Goal: Task Accomplishment & Management: Use online tool/utility

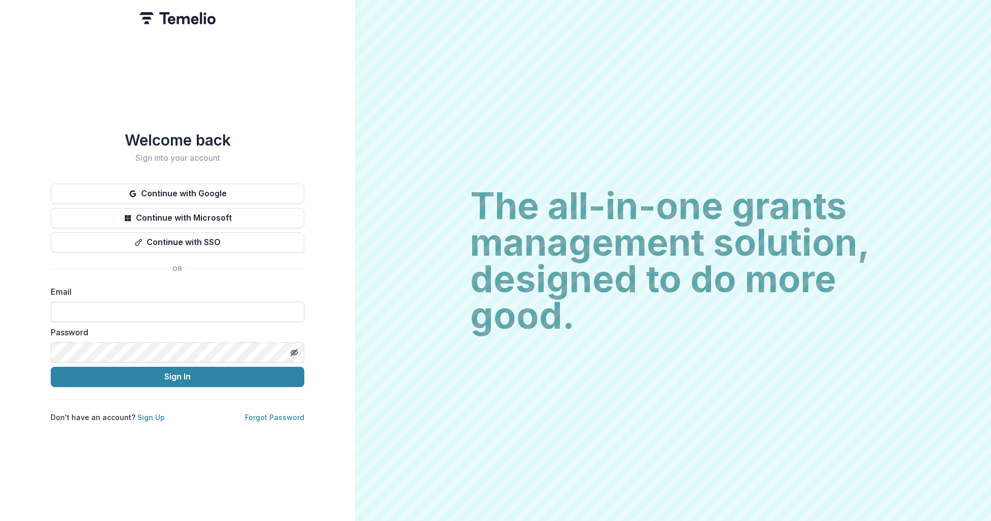
click at [81, 309] on input at bounding box center [177, 312] width 253 height 20
type input "**********"
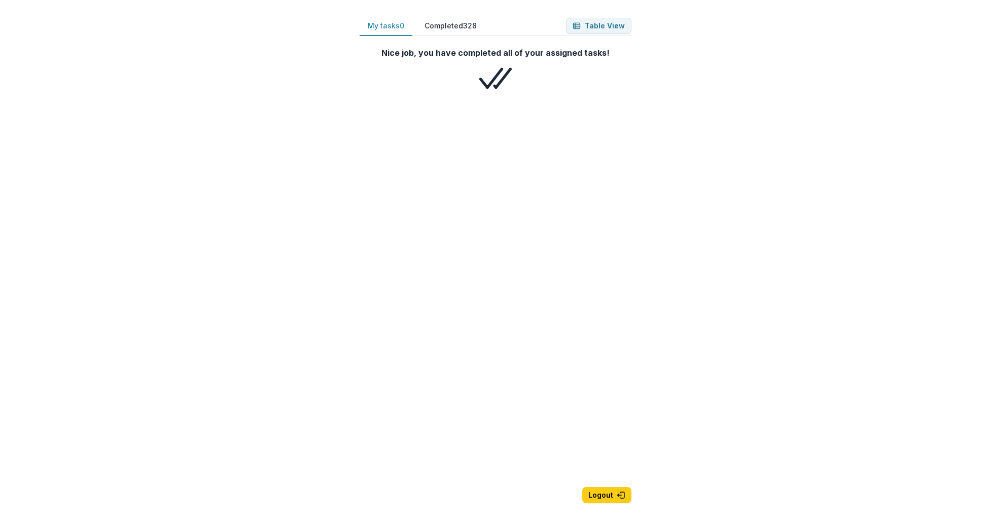
click at [394, 25] on button "My tasks 0" at bounding box center [385, 26] width 53 height 20
click at [386, 26] on button "My tasks 0" at bounding box center [385, 26] width 53 height 20
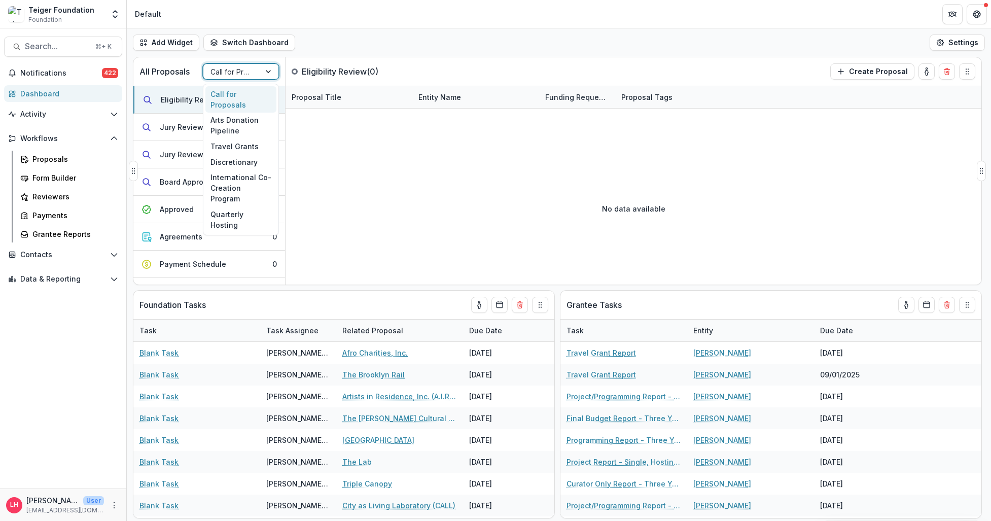
click at [268, 71] on div at bounding box center [269, 71] width 18 height 15
click at [234, 138] on div "Travel Grants" at bounding box center [240, 146] width 71 height 16
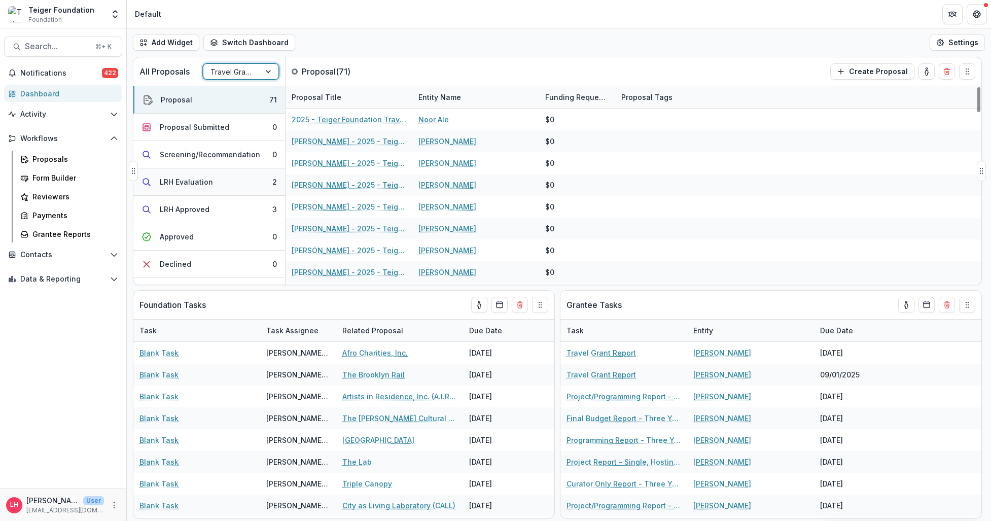
click at [200, 178] on div "LRH Evaluation" at bounding box center [186, 181] width 53 height 11
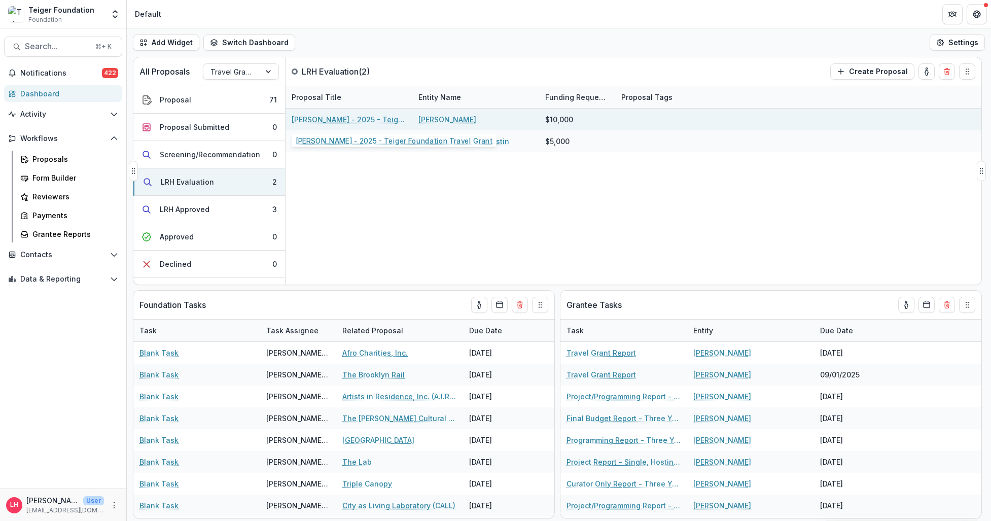
click at [325, 120] on link "[PERSON_NAME] - 2025 - Teiger Foundation Travel Grant" at bounding box center [348, 119] width 115 height 11
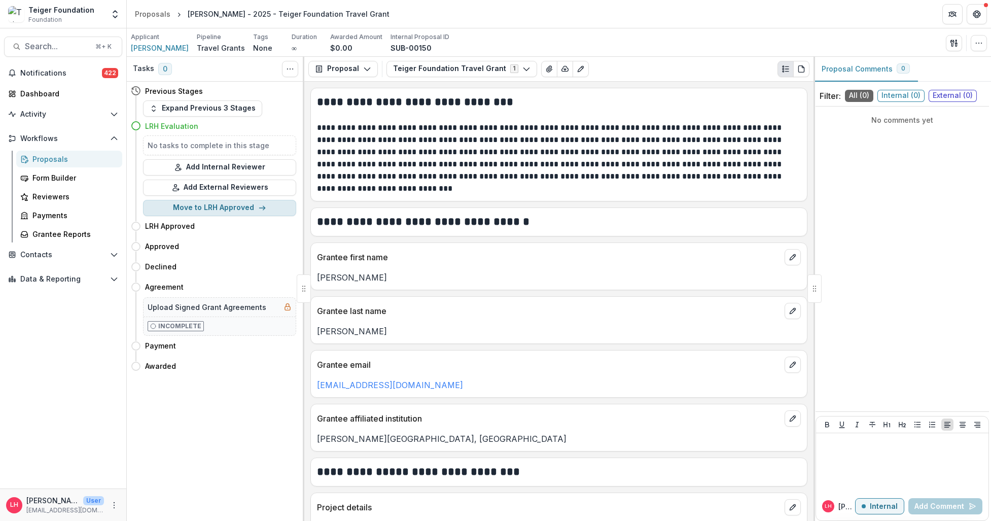
click at [259, 208] on line "button" at bounding box center [262, 208] width 6 height 0
select select "**********"
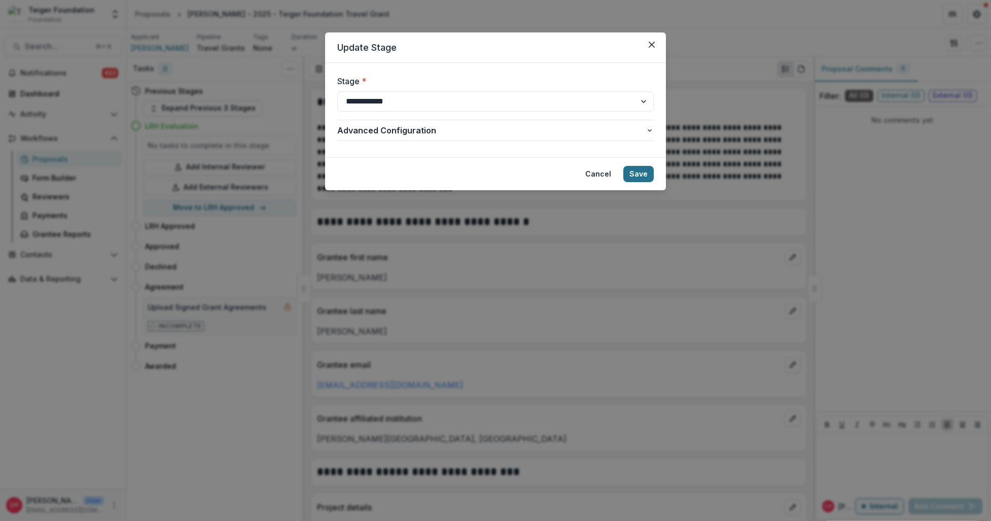
click at [641, 174] on button "Save" at bounding box center [638, 174] width 30 height 16
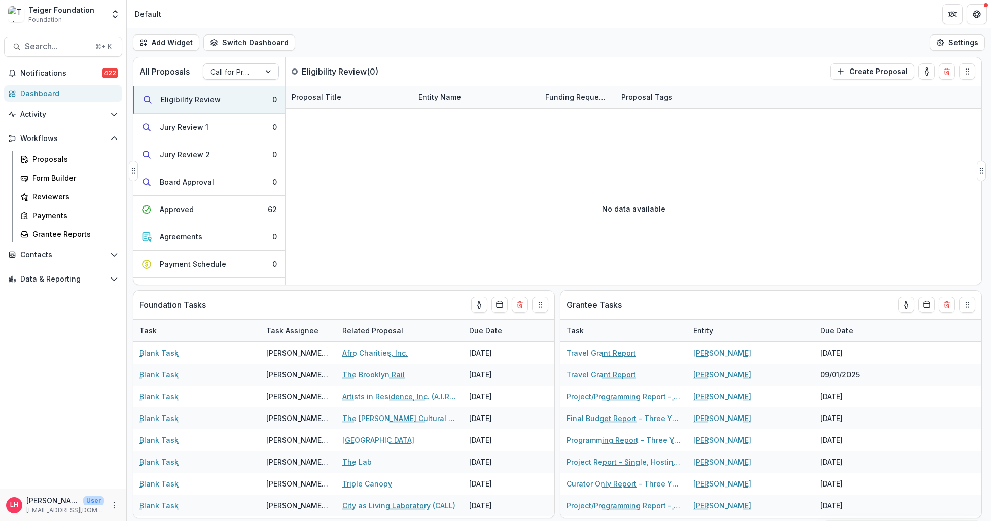
click at [266, 69] on div at bounding box center [269, 71] width 18 height 15
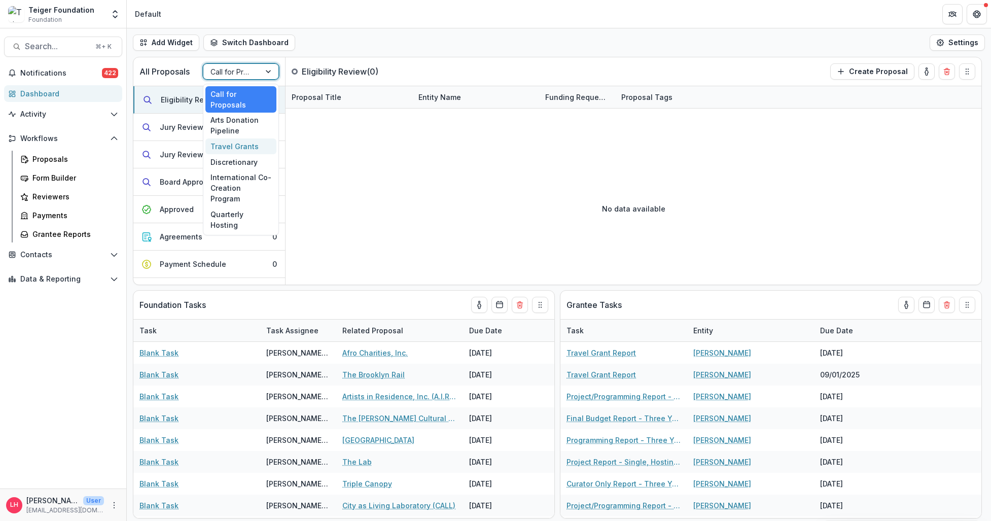
click at [241, 138] on div "Travel Grants" at bounding box center [240, 146] width 71 height 16
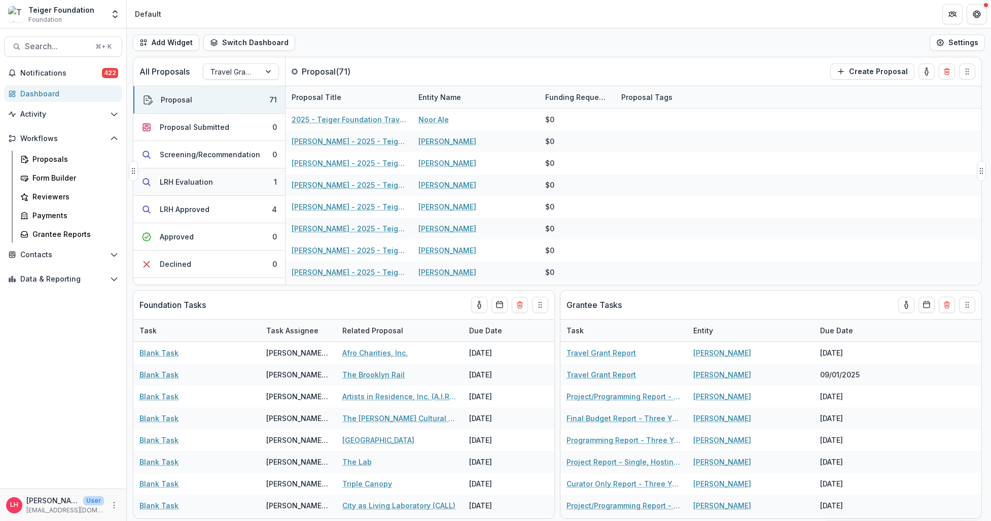
click at [203, 179] on div "LRH Evaluation" at bounding box center [186, 181] width 53 height 11
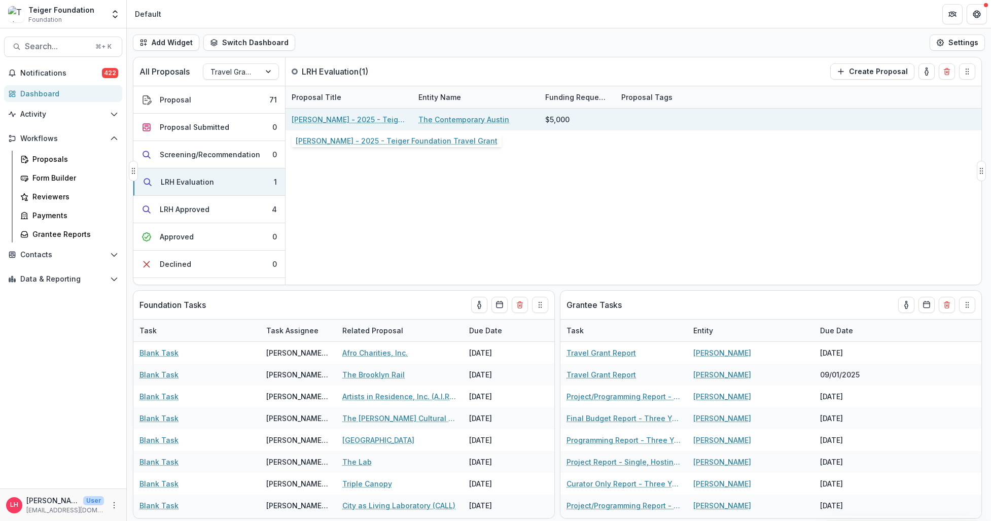
click at [353, 119] on link "[PERSON_NAME] - 2025 - Teiger Foundation Travel Grant" at bounding box center [348, 119] width 115 height 11
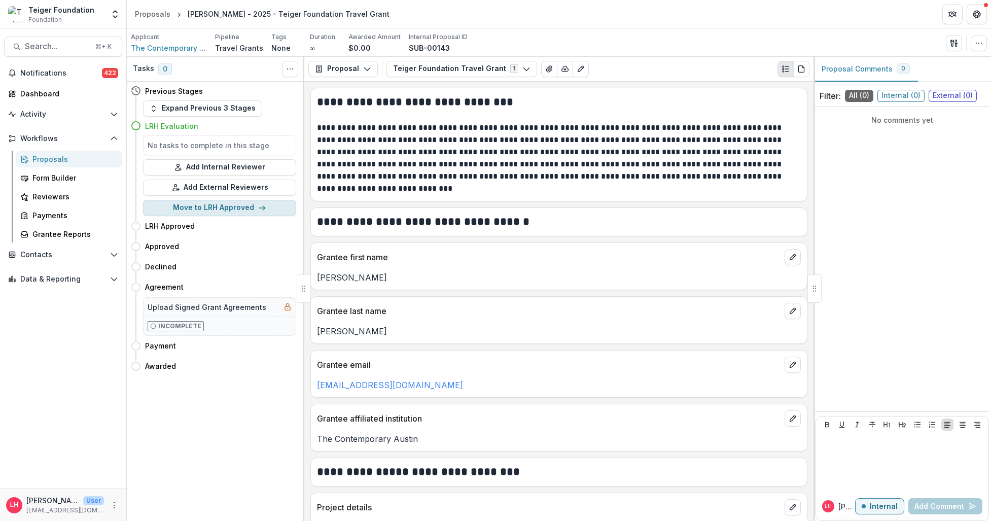
click at [211, 207] on button "Move to LRH Approved" at bounding box center [219, 208] width 153 height 16
select select "**********"
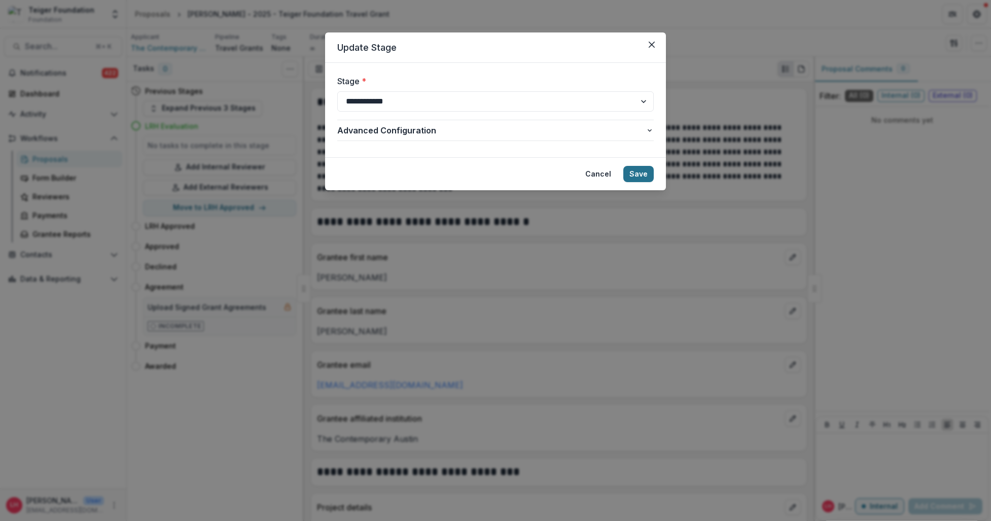
click at [641, 175] on button "Save" at bounding box center [638, 174] width 30 height 16
